Goal: Transaction & Acquisition: Purchase product/service

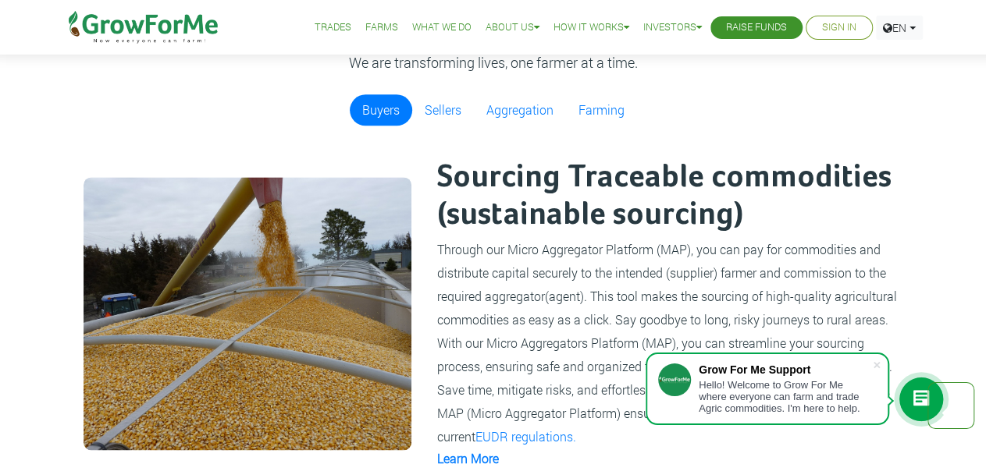
scroll to position [923, 0]
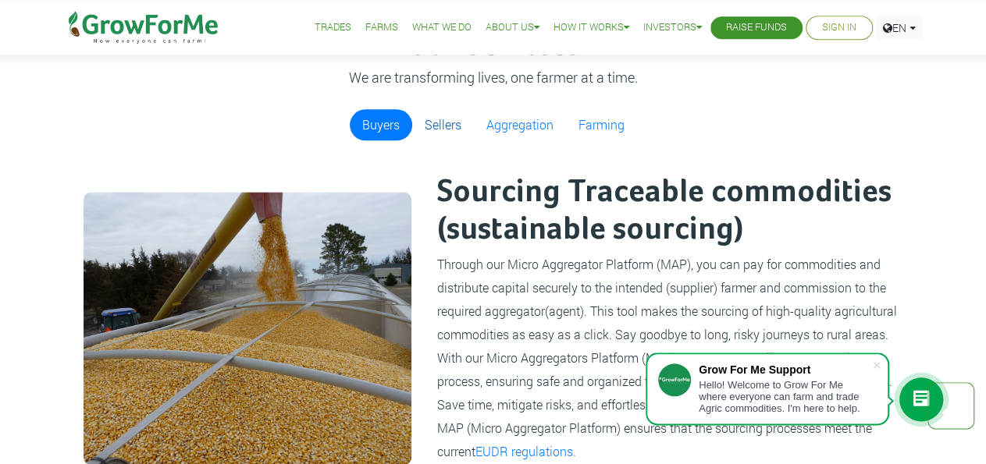
click at [431, 120] on link "Sellers" at bounding box center [443, 124] width 62 height 31
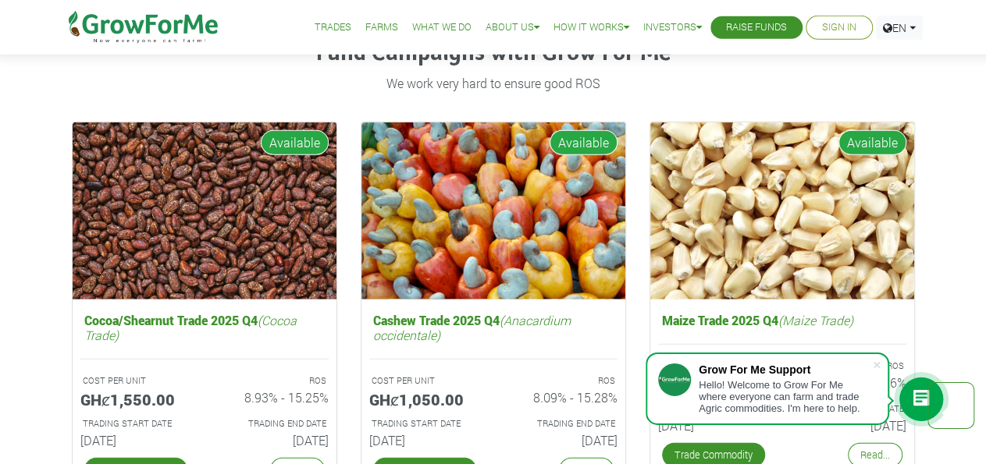
scroll to position [1970, 0]
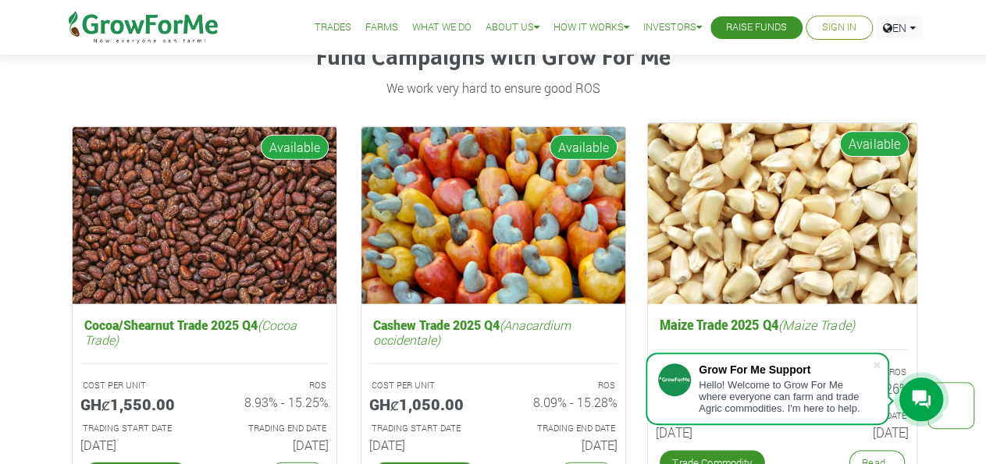
click at [822, 254] on img at bounding box center [781, 214] width 269 height 180
click at [801, 317] on icon "(Maize Trade)" at bounding box center [815, 325] width 76 height 16
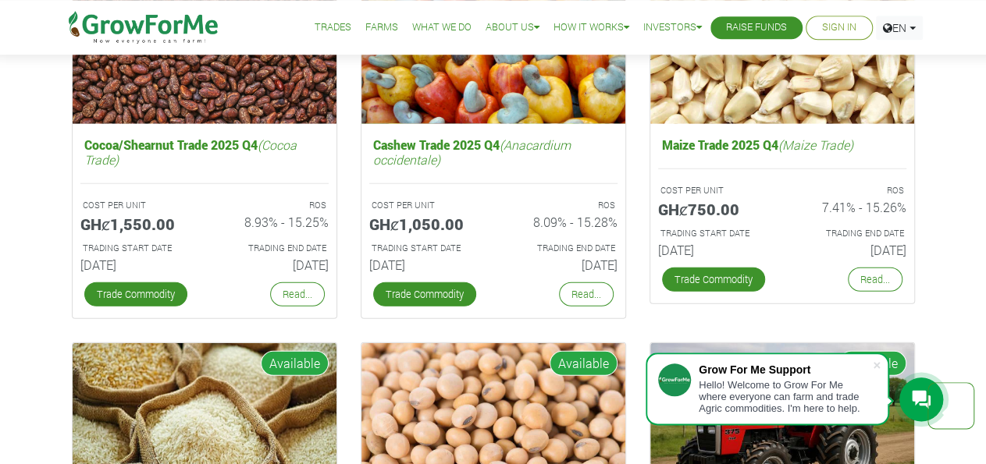
scroll to position [2146, 0]
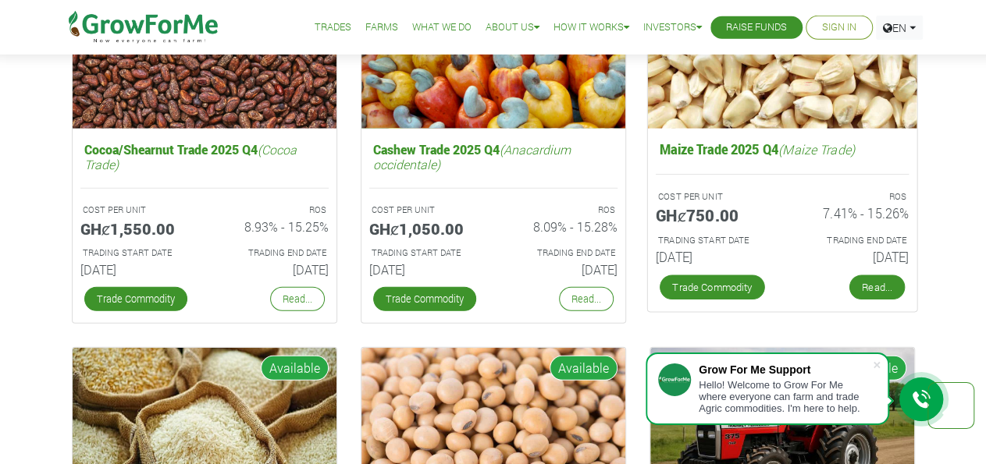
click at [857, 275] on link "Read..." at bounding box center [875, 287] width 55 height 25
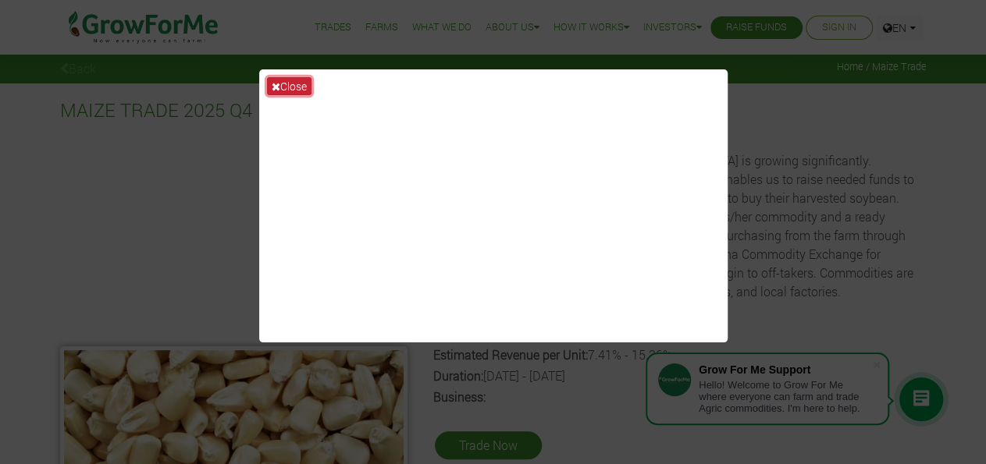
click at [304, 90] on button "Close" at bounding box center [289, 86] width 44 height 18
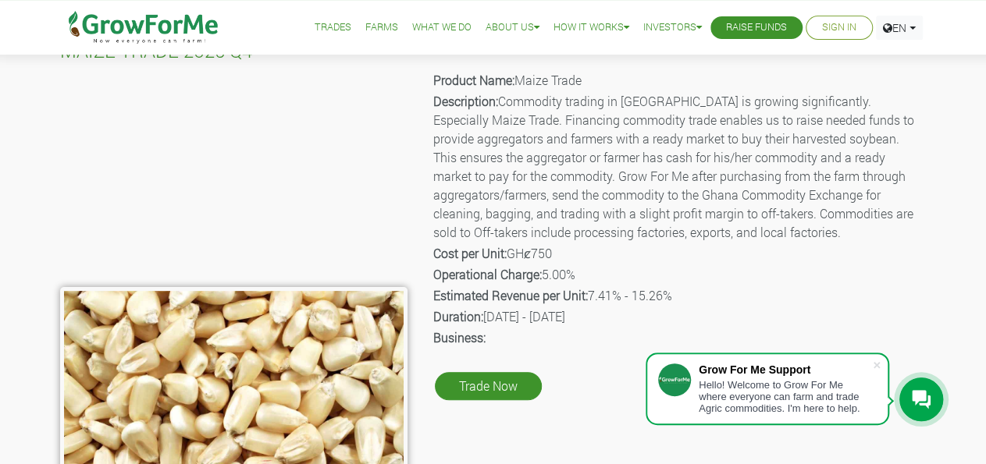
scroll to position [58, 0]
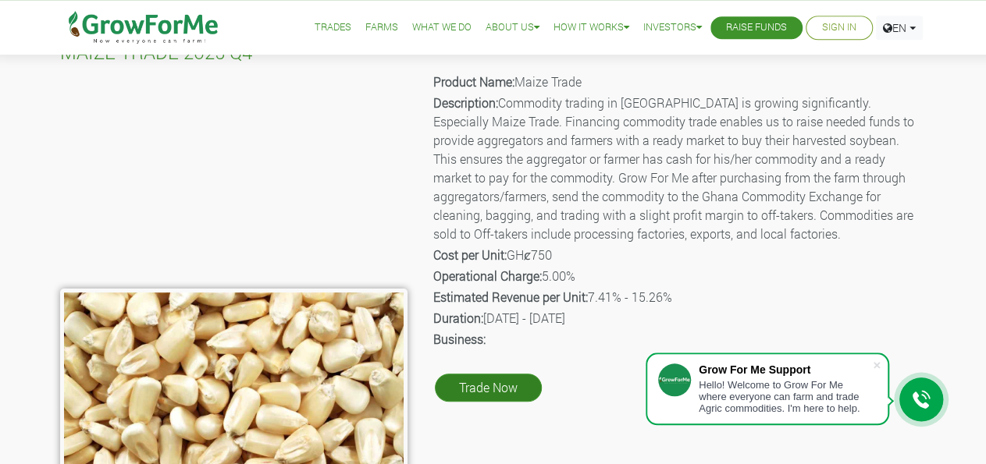
click at [514, 385] on link "Trade Now" at bounding box center [488, 388] width 107 height 28
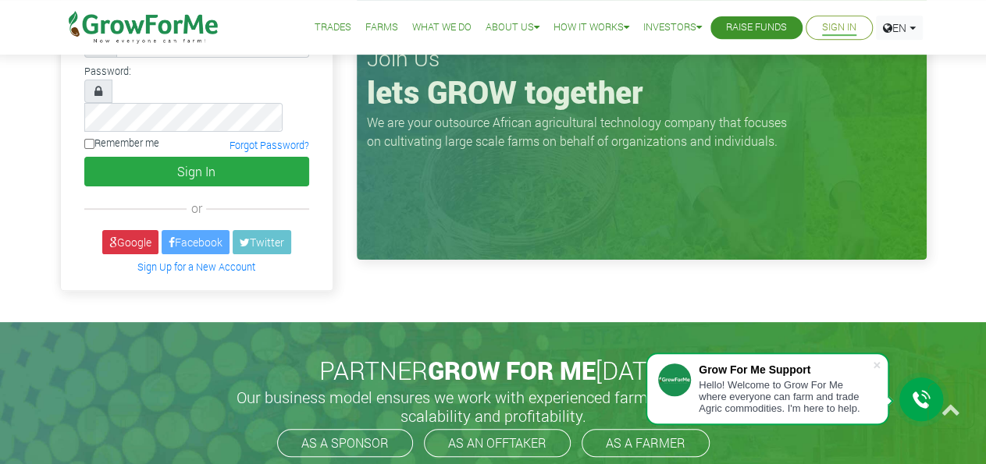
scroll to position [27, 0]
